Goal: Task Accomplishment & Management: Use online tool/utility

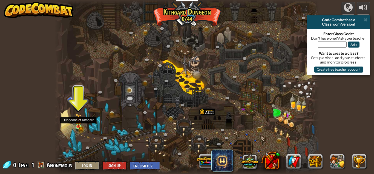
click at [76, 125] on img at bounding box center [78, 120] width 6 height 14
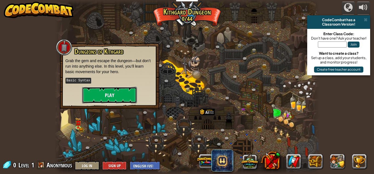
click at [113, 92] on button "Play" at bounding box center [109, 95] width 55 height 16
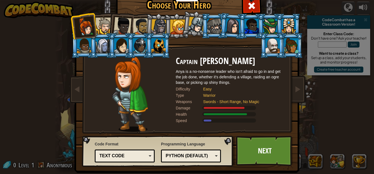
click at [147, 154] on div "Text code" at bounding box center [124, 155] width 53 height 8
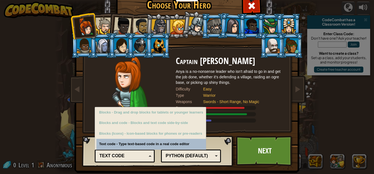
click at [147, 152] on div "Text code" at bounding box center [124, 155] width 53 height 8
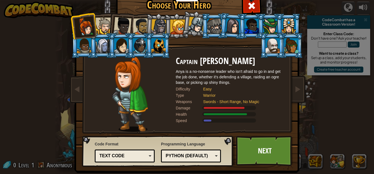
click at [217, 157] on div "Python (Default) JavaScript Lua C++ Java (Experimental) Python (Default)" at bounding box center [191, 155] width 60 height 13
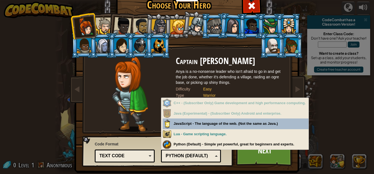
click at [217, 157] on div "Python (Default) JavaScript Lua C++ Java (Experimental) Python (Default)" at bounding box center [191, 155] width 60 height 13
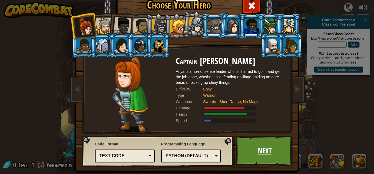
click at [262, 154] on link "Next" at bounding box center [264, 150] width 57 height 30
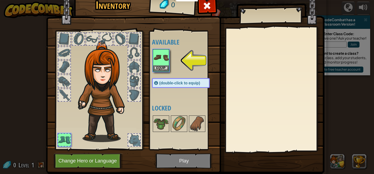
click at [152, 75] on div "Available Equip (double-click to equip) Locked" at bounding box center [186, 90] width 69 height 114
click at [155, 69] on button "Equip" at bounding box center [161, 68] width 15 height 6
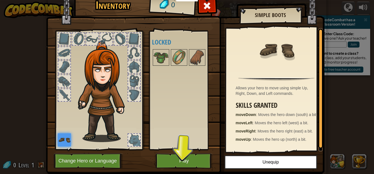
click at [178, 153] on img at bounding box center [185, 74] width 279 height 199
click at [183, 159] on button "Play" at bounding box center [184, 160] width 57 height 15
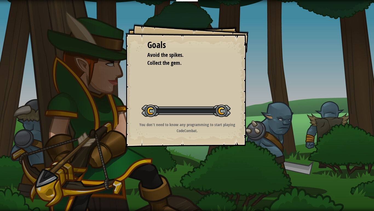
click at [184, 173] on div "Goals Avoid the spikes. Collect the gem. Start Level Error loading from server.…" at bounding box center [187, 105] width 374 height 211
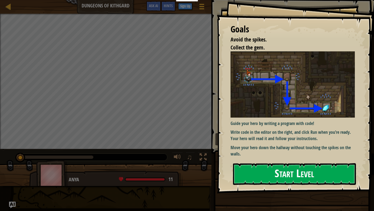
click at [267, 172] on button "Start Level" at bounding box center [294, 174] width 123 height 22
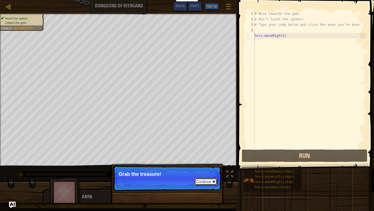
click at [205, 173] on button "Continue" at bounding box center [206, 181] width 23 height 7
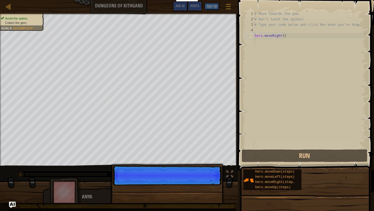
scroll to position [2, 0]
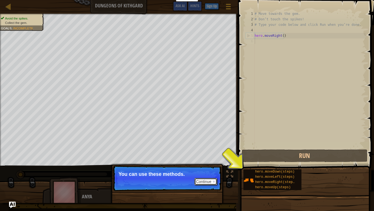
click at [205, 173] on button "Continue" at bounding box center [206, 181] width 23 height 7
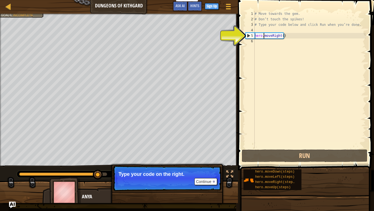
click at [264, 36] on div "# Move towards the gem. # Don’t touch the spikes! # Type your code below and cl…" at bounding box center [310, 85] width 112 height 148
type textarea "hero.moveRight()"
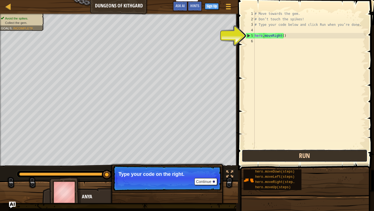
click at [292, 156] on button "Run" at bounding box center [305, 155] width 126 height 13
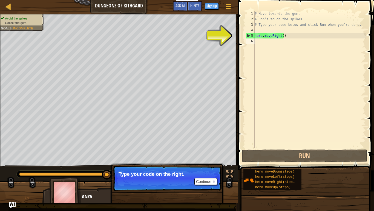
click at [258, 46] on div "# Move towards the gem. # Don’t touch the spikes! # Type your code below and cl…" at bounding box center [310, 85] width 112 height 148
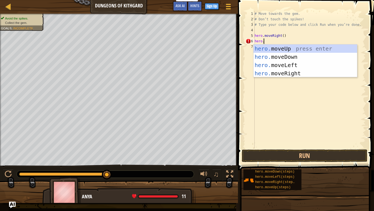
scroll to position [2, 1]
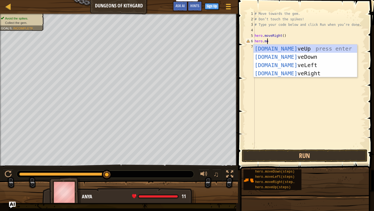
type textarea "hero.mov"
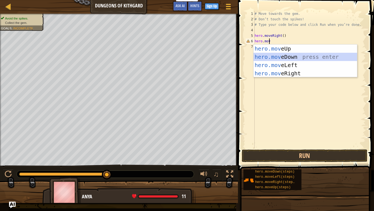
click at [278, 56] on div "hero.mov eUp press enter hero.mov eDown press enter hero.mov eLeft press enter …" at bounding box center [306, 68] width 104 height 49
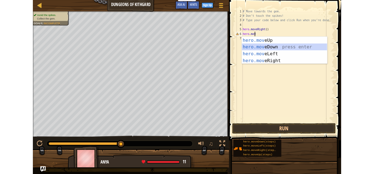
scroll to position [2, 0]
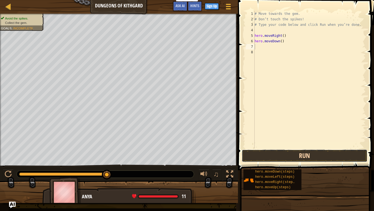
click at [270, 154] on button "Run" at bounding box center [305, 155] width 126 height 13
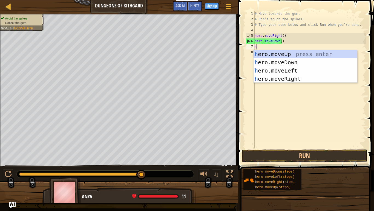
type textarea "hr"
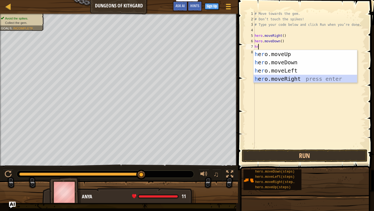
click at [284, 79] on div "h e r o.moveUp press enter h e r o.moveDown press enter h e r o.moveLeft press …" at bounding box center [306, 74] width 104 height 49
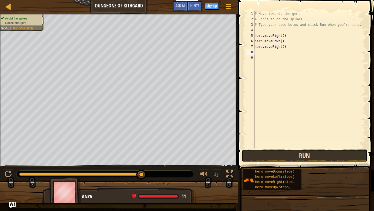
click at [280, 155] on button "Run" at bounding box center [305, 155] width 126 height 13
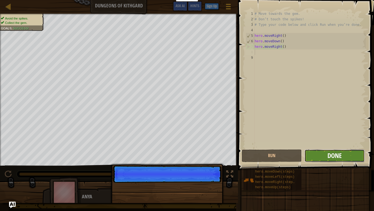
click at [340, 154] on span "Done" at bounding box center [335, 155] width 14 height 9
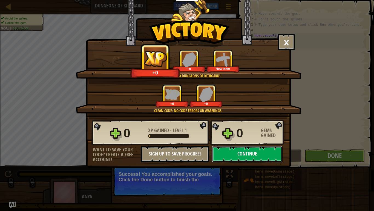
click at [237, 150] on button "Continue" at bounding box center [247, 154] width 71 height 16
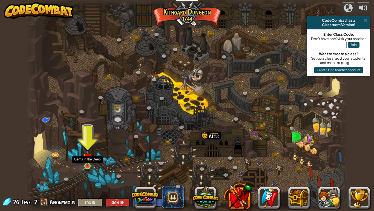
click at [87, 163] on img at bounding box center [87, 156] width 8 height 19
